Goal: Transaction & Acquisition: Purchase product/service

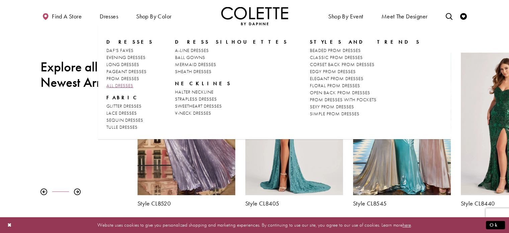
click at [127, 83] on span "ALL DRESSES" at bounding box center [119, 85] width 27 height 6
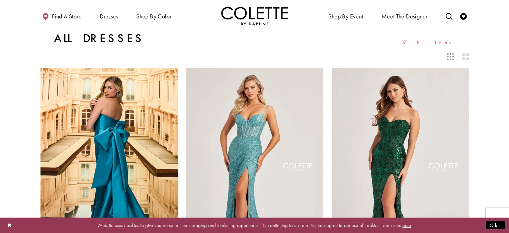
click at [448, 58] on icon "Switch layout to 3 columns" at bounding box center [450, 56] width 7 height 7
click at [462, 55] on icon "Switch layout to 2 columns" at bounding box center [465, 56] width 7 height 7
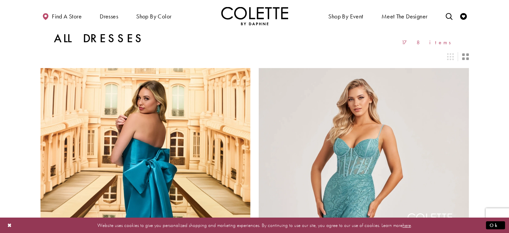
click at [462, 55] on icon "Switch layout to 2 columns" at bounding box center [465, 56] width 7 height 7
click at [452, 57] on icon "Switch layout to 3 columns" at bounding box center [450, 56] width 7 height 7
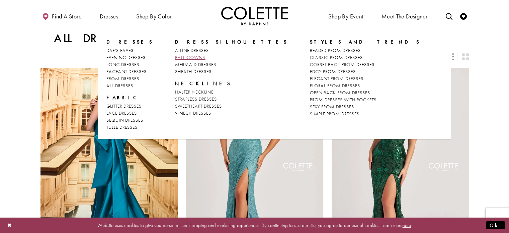
click at [202, 57] on link "BALL GOWNS" at bounding box center [231, 57] width 113 height 7
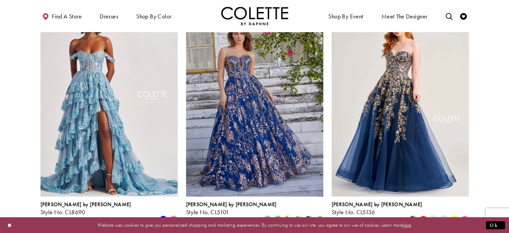
scroll to position [335, 0]
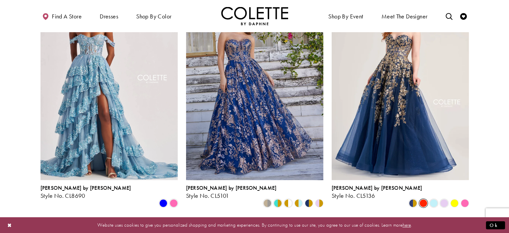
click at [423, 199] on span "Product List" at bounding box center [423, 203] width 8 height 8
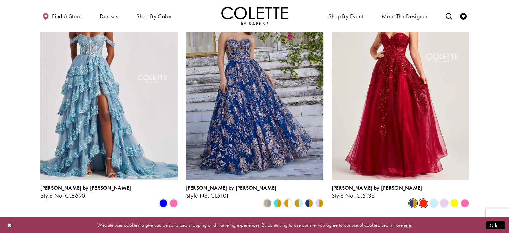
click at [415, 199] on span "Product List" at bounding box center [413, 203] width 8 height 8
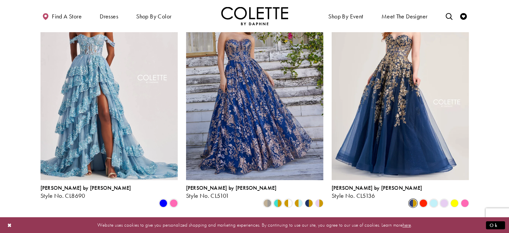
click at [452, 197] on polygon "Product List" at bounding box center [454, 202] width 10 height 10
click at [441, 199] on span "Product List" at bounding box center [444, 203] width 8 height 8
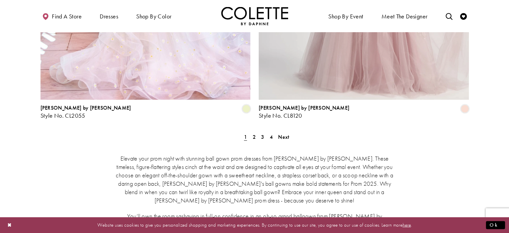
scroll to position [1238, 0]
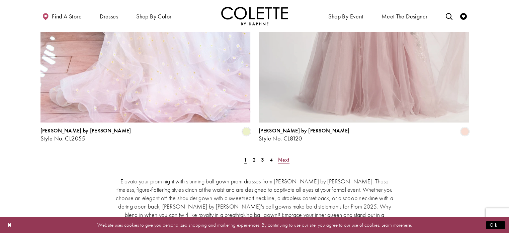
click at [280, 156] on span "Next" at bounding box center [283, 159] width 11 height 7
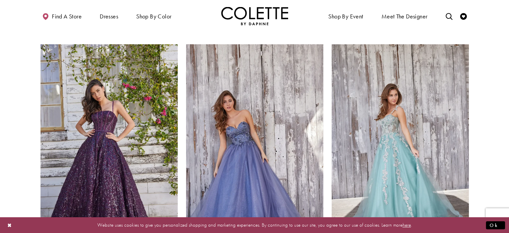
scroll to position [304, 0]
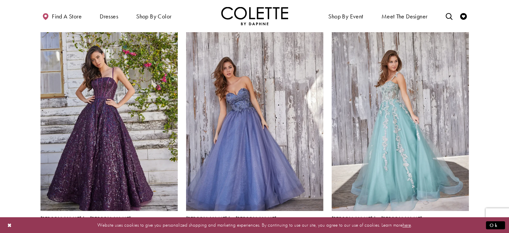
click at [456, 229] on span "Product List" at bounding box center [454, 233] width 8 height 8
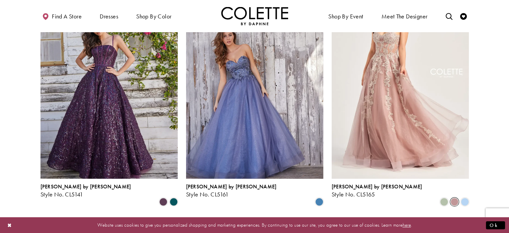
scroll to position [371, 0]
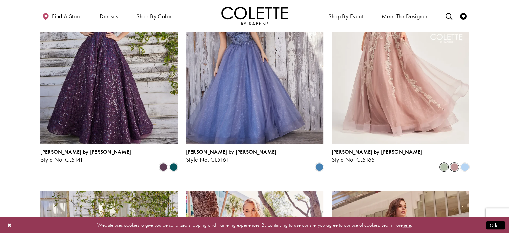
click at [443, 163] on span "Product List" at bounding box center [444, 167] width 8 height 8
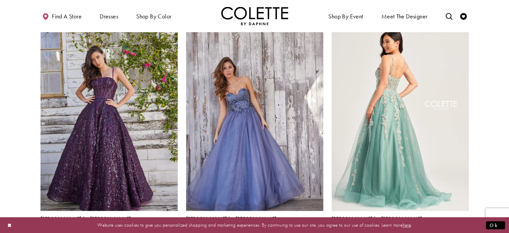
scroll to position [337, 0]
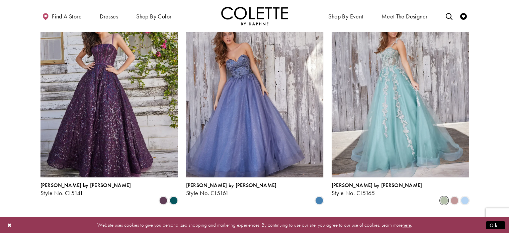
click at [468, 195] on div "Product List" at bounding box center [464, 200] width 10 height 10
click at [471, 181] on div "Colette by Daphne Style No. CL5165 Skip Color List #a88aadfb77 to end Color Lis…" at bounding box center [400, 90] width 146 height 247
click at [461, 196] on span "Product List" at bounding box center [465, 200] width 8 height 8
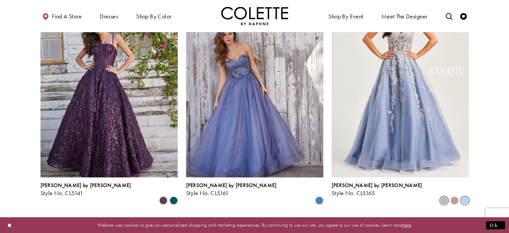
click at [445, 196] on span "Product List" at bounding box center [444, 200] width 8 height 8
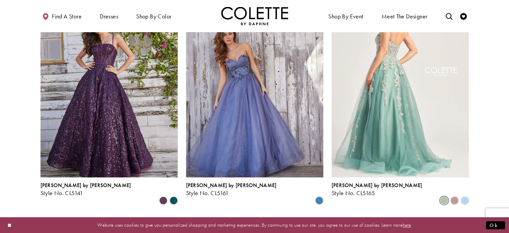
click at [428, 135] on img "Visit Colette by Daphne Style No. CL5165 Page" at bounding box center [400, 76] width 137 height 199
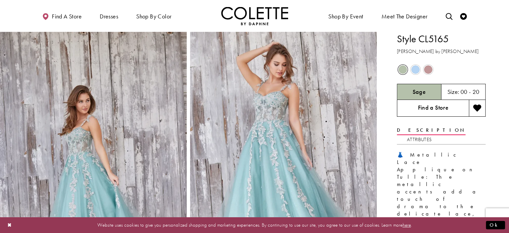
click at [436, 111] on link "Find a Store" at bounding box center [433, 108] width 72 height 17
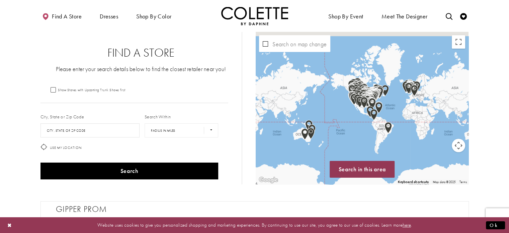
drag, startPoint x: 346, startPoint y: 103, endPoint x: 345, endPoint y: 110, distance: 7.1
click at [345, 110] on div "Map with store locations" at bounding box center [362, 108] width 213 height 152
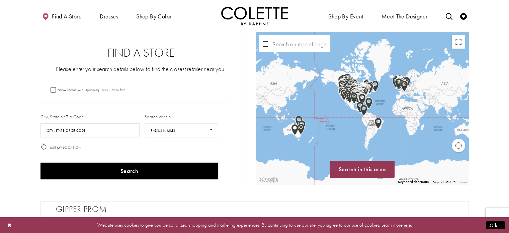
drag, startPoint x: 354, startPoint y: 116, endPoint x: 343, endPoint y: 112, distance: 12.5
click at [343, 112] on div "Map with store locations" at bounding box center [362, 108] width 213 height 152
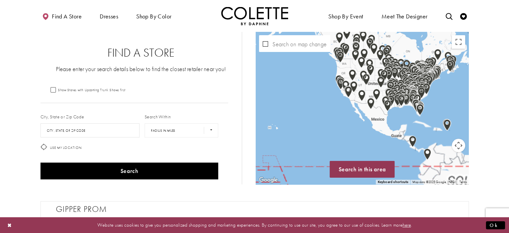
drag, startPoint x: 355, startPoint y: 81, endPoint x: 355, endPoint y: 115, distance: 33.5
click at [355, 115] on div "Map with store locations" at bounding box center [362, 108] width 213 height 152
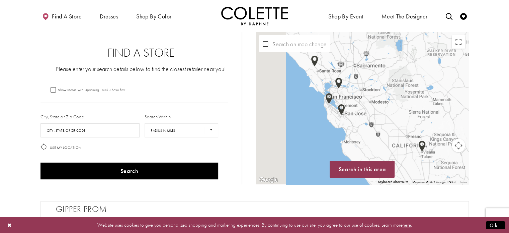
drag, startPoint x: 317, startPoint y: 98, endPoint x: 384, endPoint y: 118, distance: 70.0
click at [384, 118] on div "Map with store locations" at bounding box center [362, 108] width 213 height 152
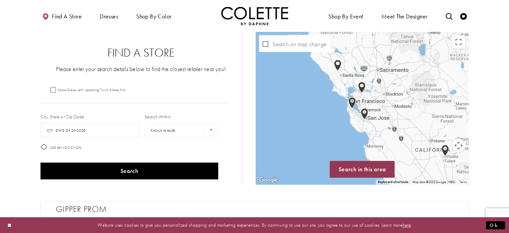
drag, startPoint x: 363, startPoint y: 93, endPoint x: 377, endPoint y: 92, distance: 14.1
click at [377, 92] on div "Map with store locations" at bounding box center [362, 108] width 213 height 152
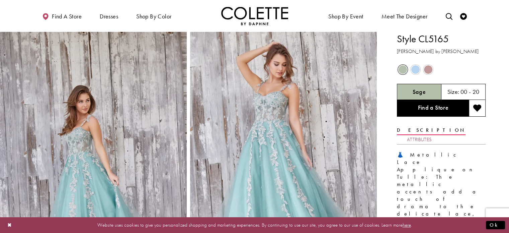
click at [432, 134] on link "Attributes" at bounding box center [419, 139] width 25 height 10
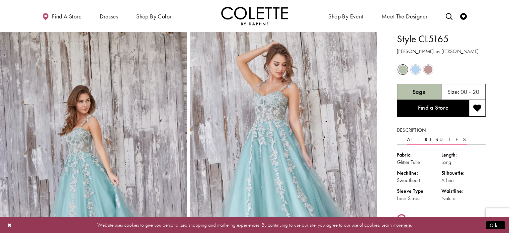
click at [473, 91] on h5 "00 - 20" at bounding box center [469, 91] width 19 height 7
click at [418, 90] on h5 "Sage" at bounding box center [418, 91] width 13 height 7
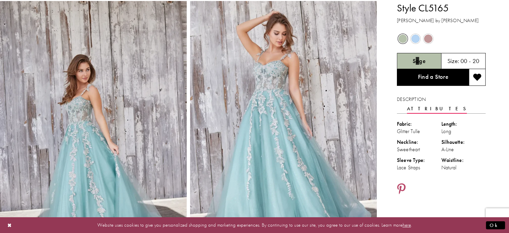
scroll to position [67, 0]
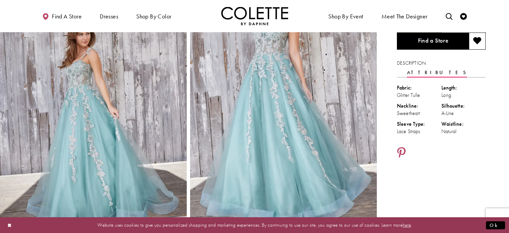
click at [442, 147] on div at bounding box center [441, 153] width 89 height 13
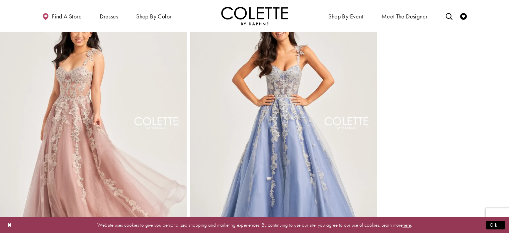
scroll to position [937, 0]
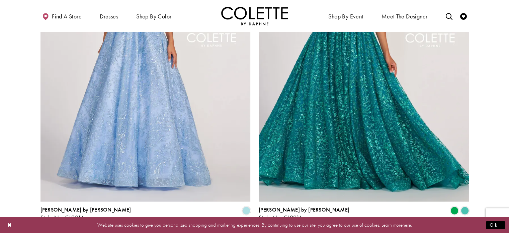
scroll to position [1207, 0]
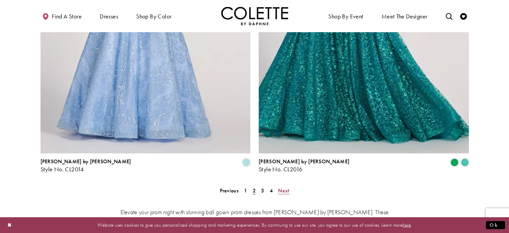
click at [289, 186] on span "Next" at bounding box center [283, 189] width 11 height 7
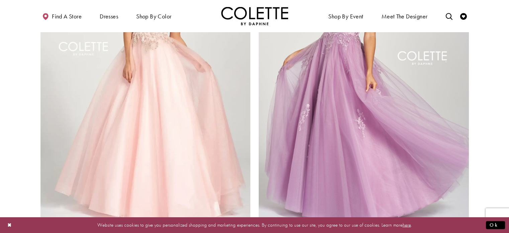
scroll to position [1207, 0]
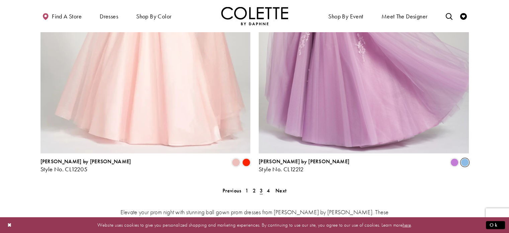
click at [466, 158] on span "Product List" at bounding box center [465, 162] width 8 height 8
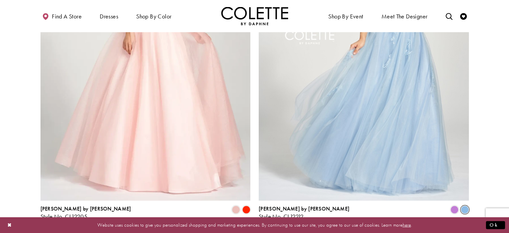
scroll to position [1174, 0]
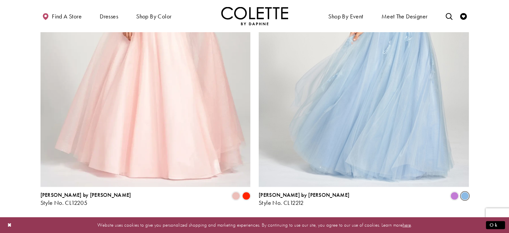
click at [280, 220] on span "Next" at bounding box center [280, 223] width 11 height 7
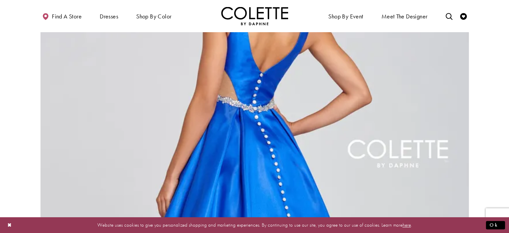
scroll to position [571, 0]
